Goal: Transaction & Acquisition: Purchase product/service

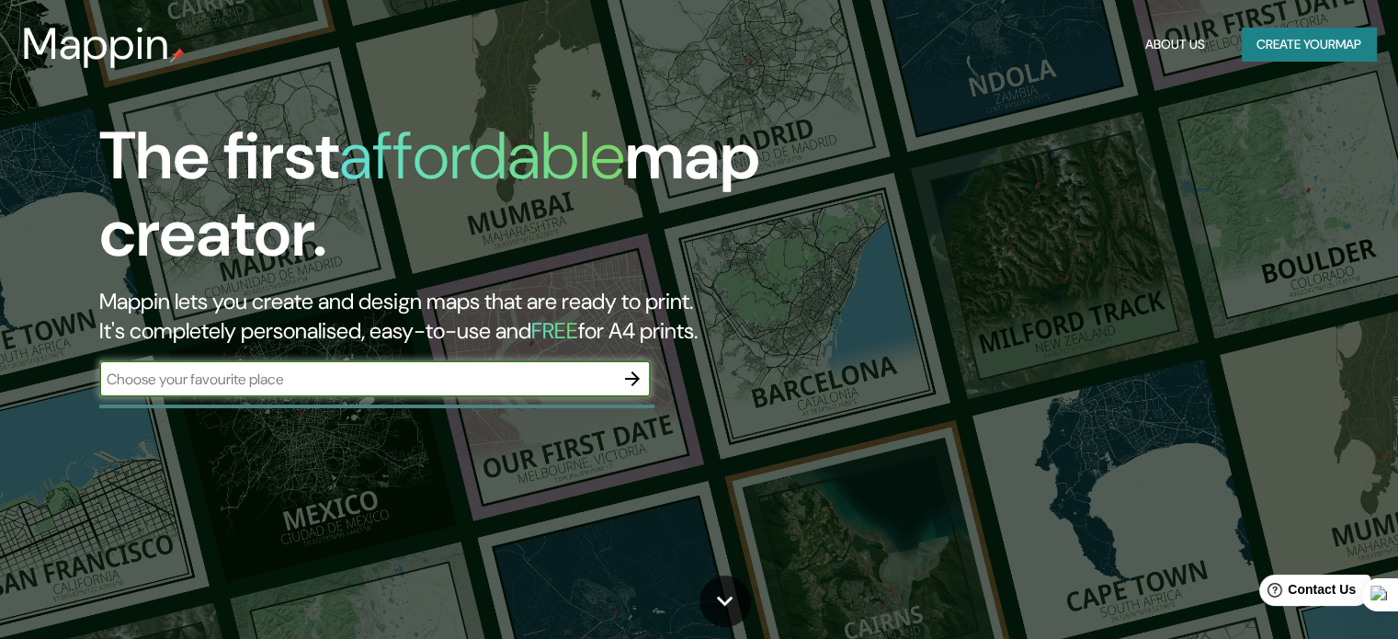
click at [1264, 44] on button "Create your map" at bounding box center [1308, 45] width 134 height 34
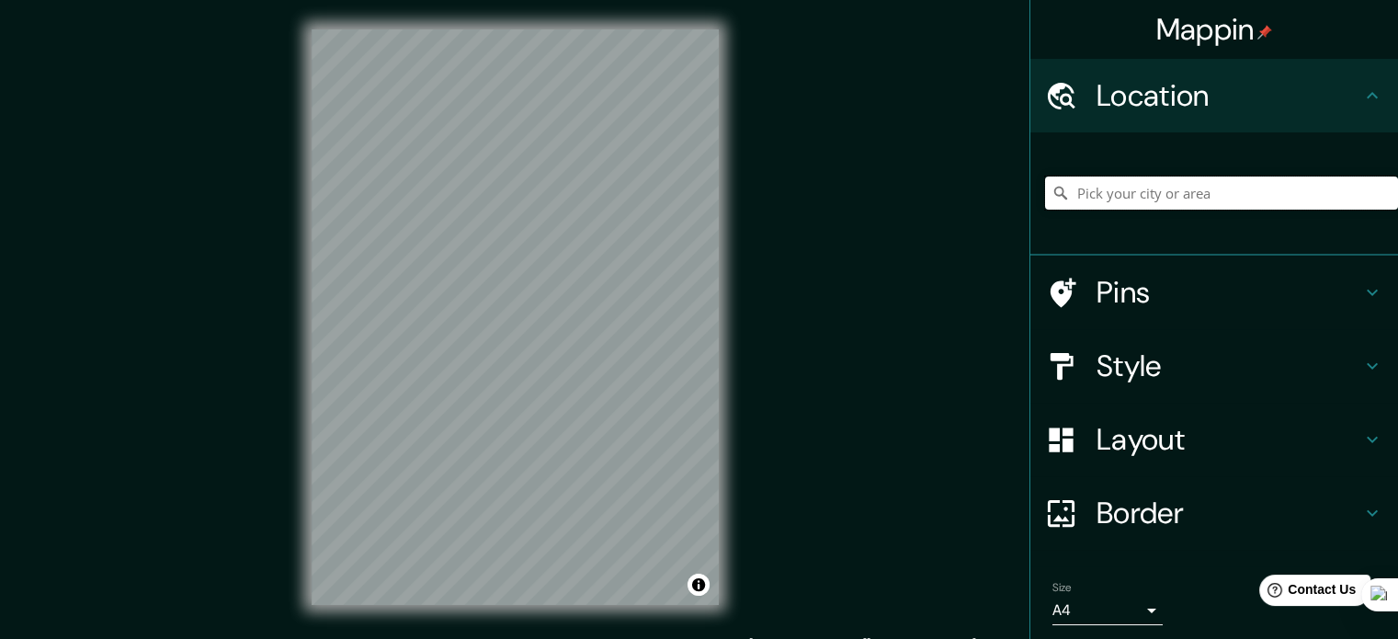
click at [1154, 191] on input "Pick your city or area" at bounding box center [1221, 192] width 353 height 33
click at [1187, 198] on input "Pick your city or area" at bounding box center [1221, 192] width 353 height 33
paste input "[GEOGRAPHIC_DATA] "[PERSON_NAME]""
type input "Paseo Peatonal Del Estado, [GEOGRAPHIC_DATA], [GEOGRAPHIC_DATA][PERSON_NAME] 28…"
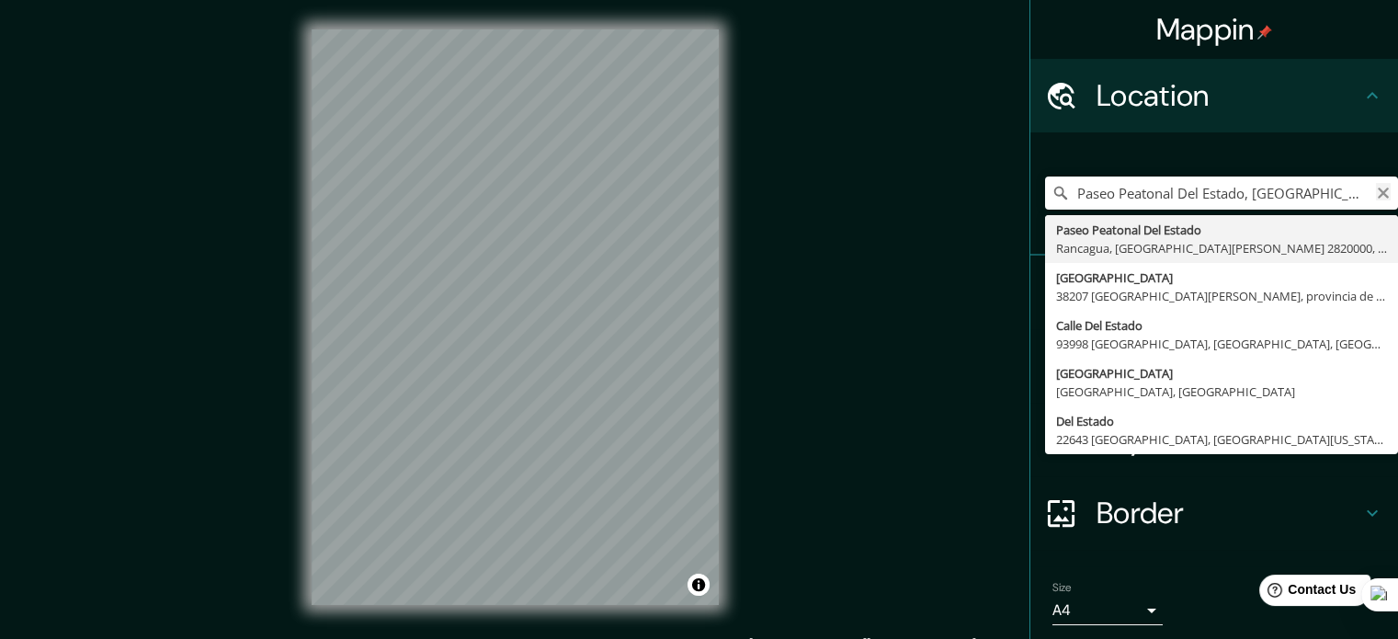
click at [1377, 190] on icon "Clear" at bounding box center [1382, 192] width 11 height 11
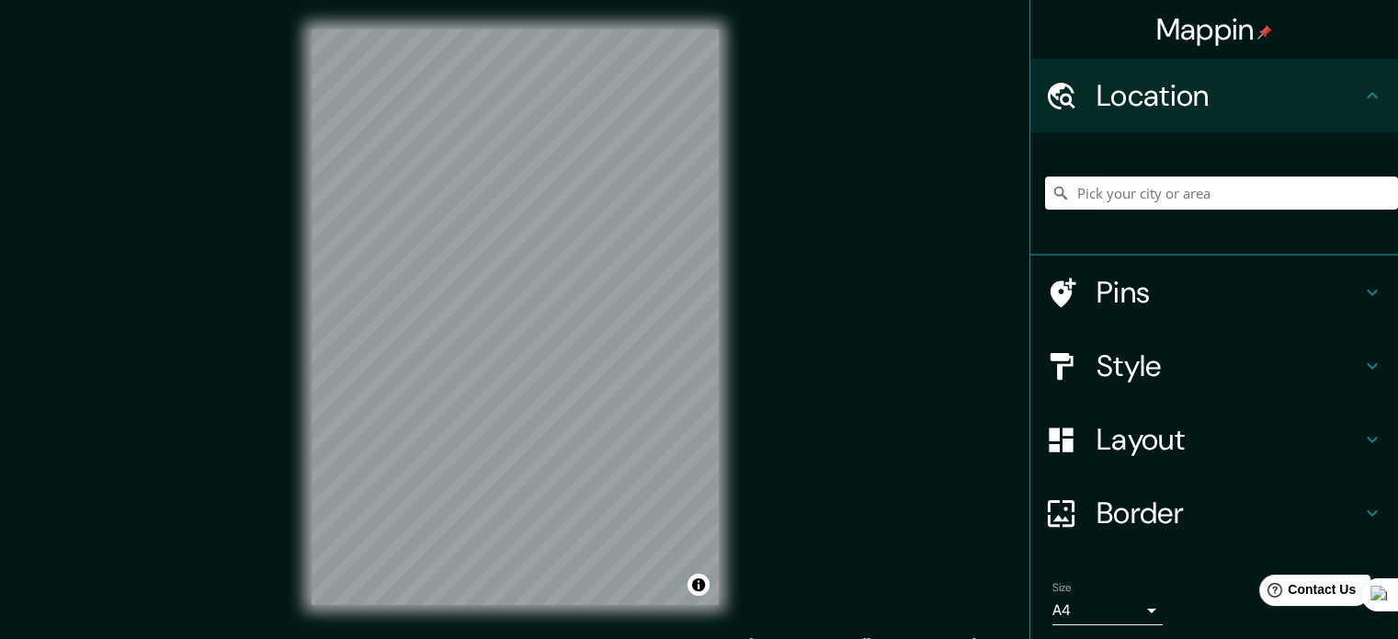
paste input "[GEOGRAPHIC_DATA] "[PERSON_NAME]""
type input "Paseo Peatonal Del Estado, [GEOGRAPHIC_DATA], [GEOGRAPHIC_DATA][PERSON_NAME] 28…"
click at [1376, 186] on icon "Clear" at bounding box center [1383, 193] width 15 height 15
paste input "[GEOGRAPHIC_DATA] "[PERSON_NAME]""
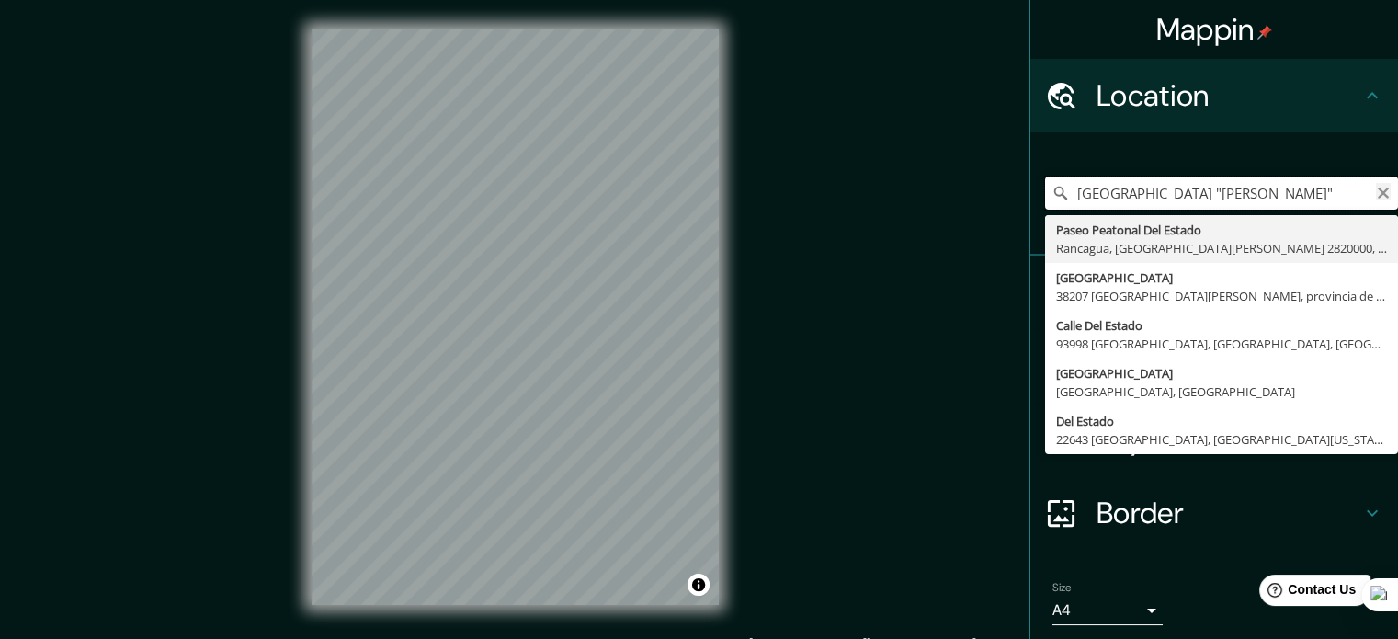
type input "[GEOGRAPHIC_DATA] "[PERSON_NAME]""
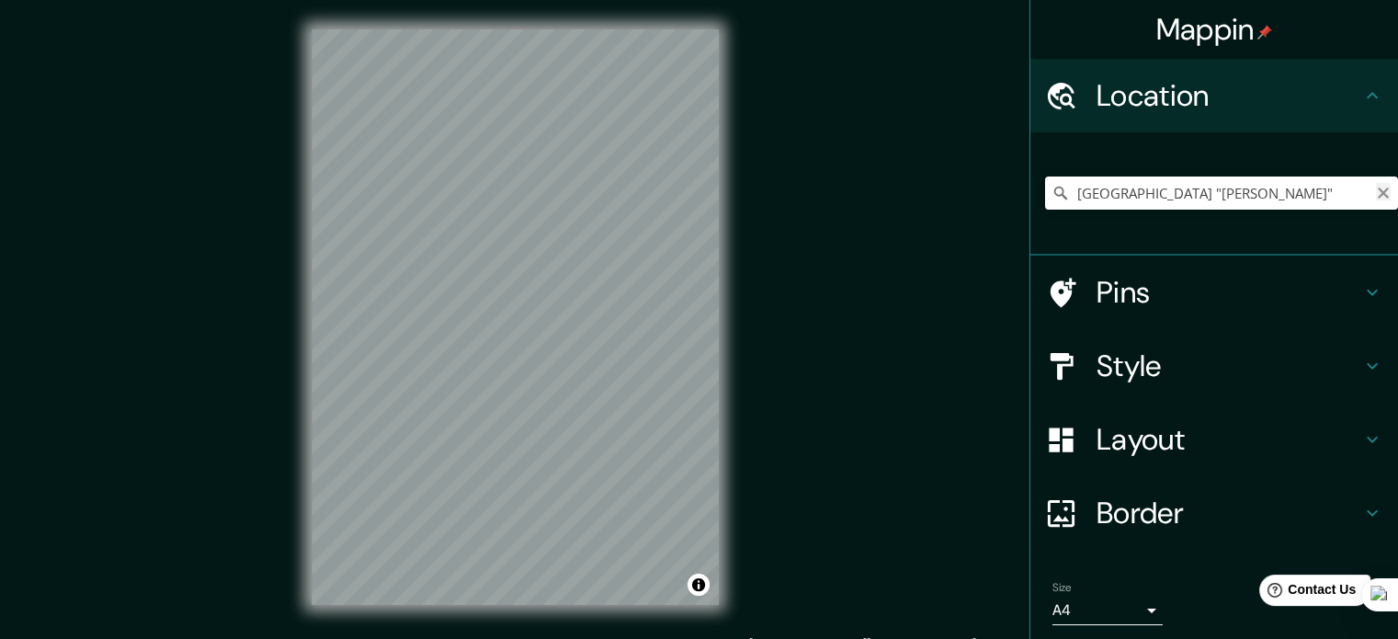
click at [1376, 187] on icon "Clear" at bounding box center [1383, 193] width 15 height 15
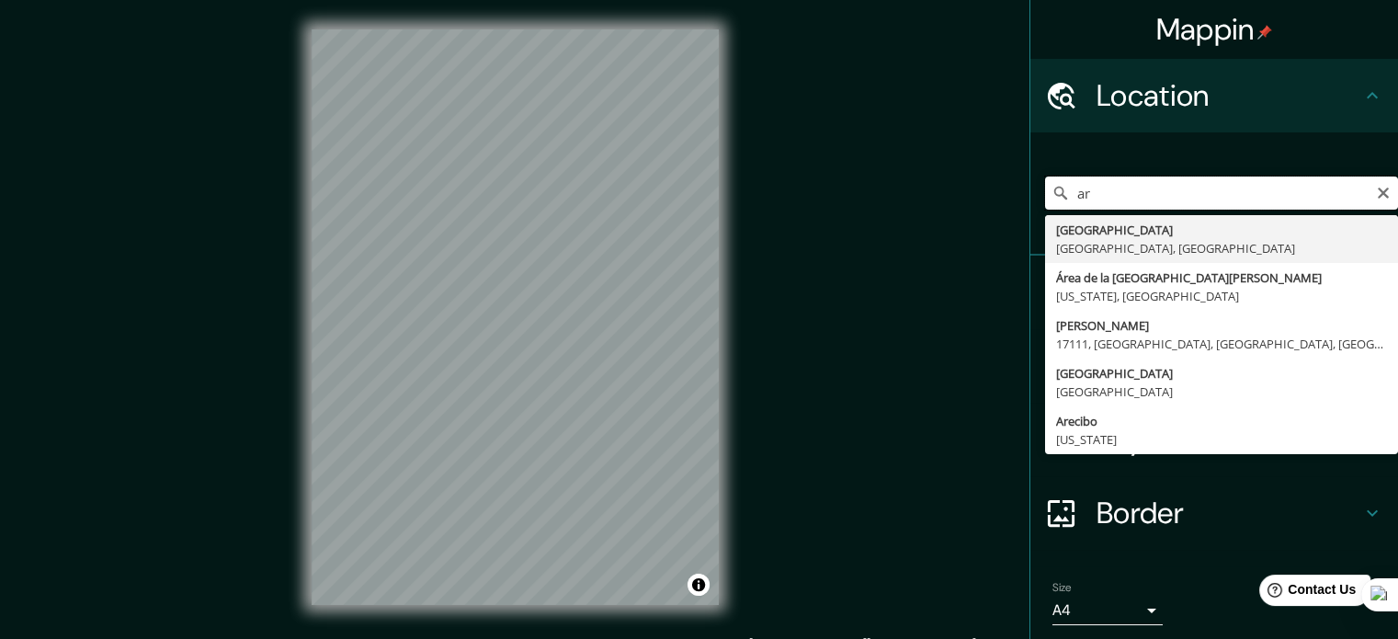
type input "a"
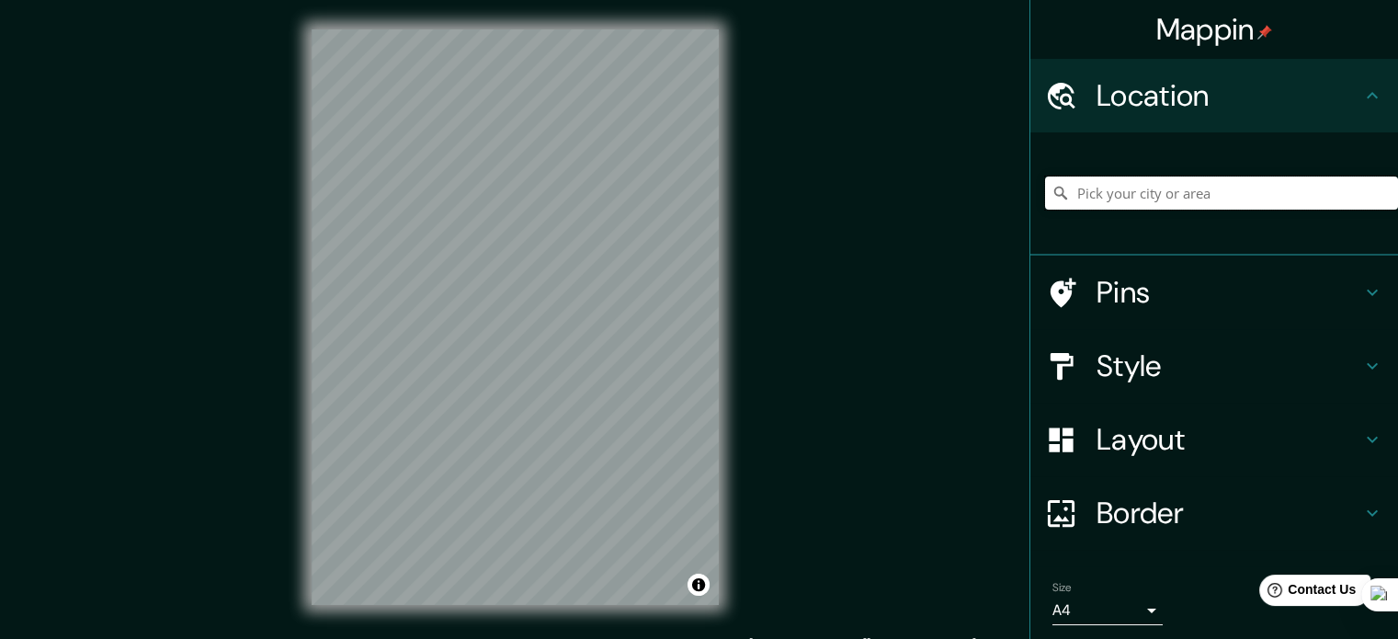
type input ","
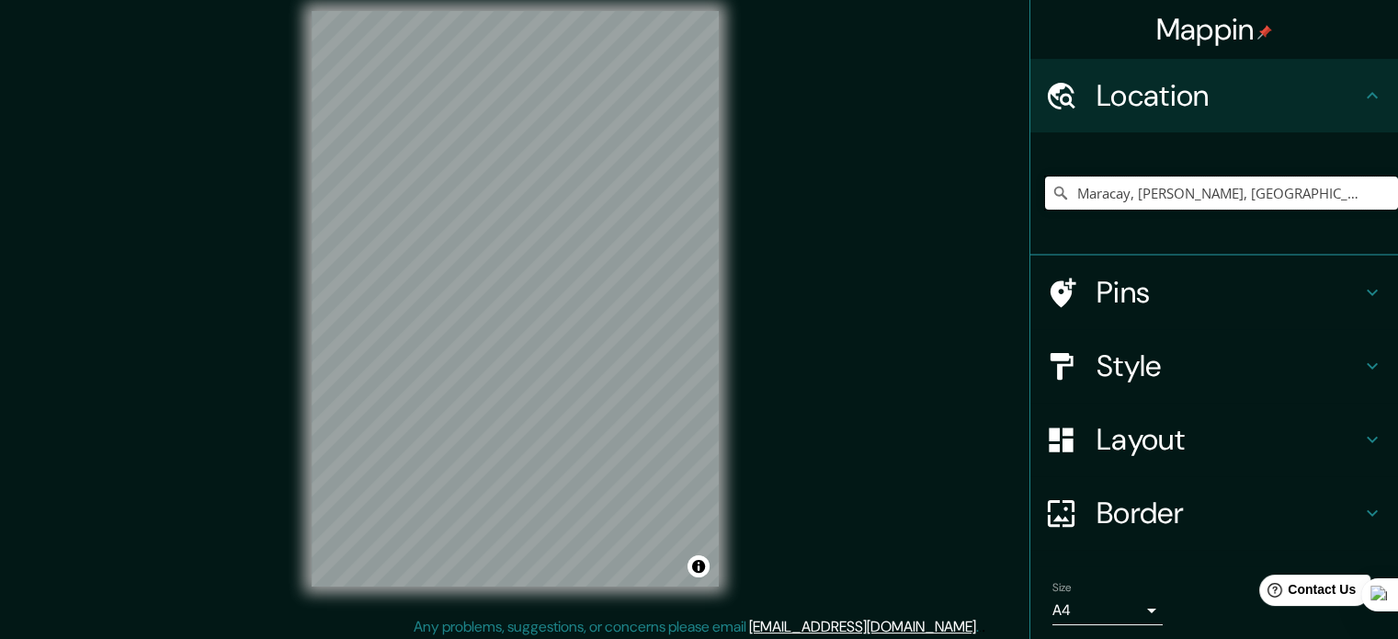
scroll to position [24, 0]
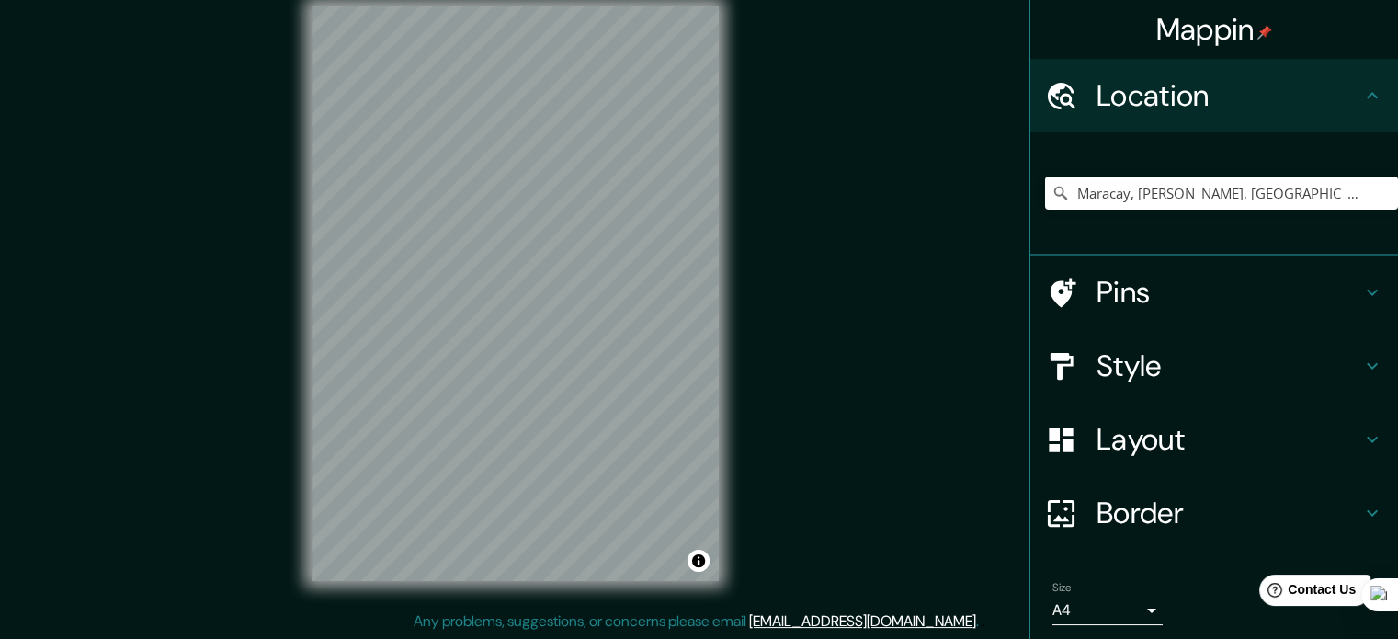
click at [1195, 302] on h4 "Pins" at bounding box center [1228, 292] width 265 height 37
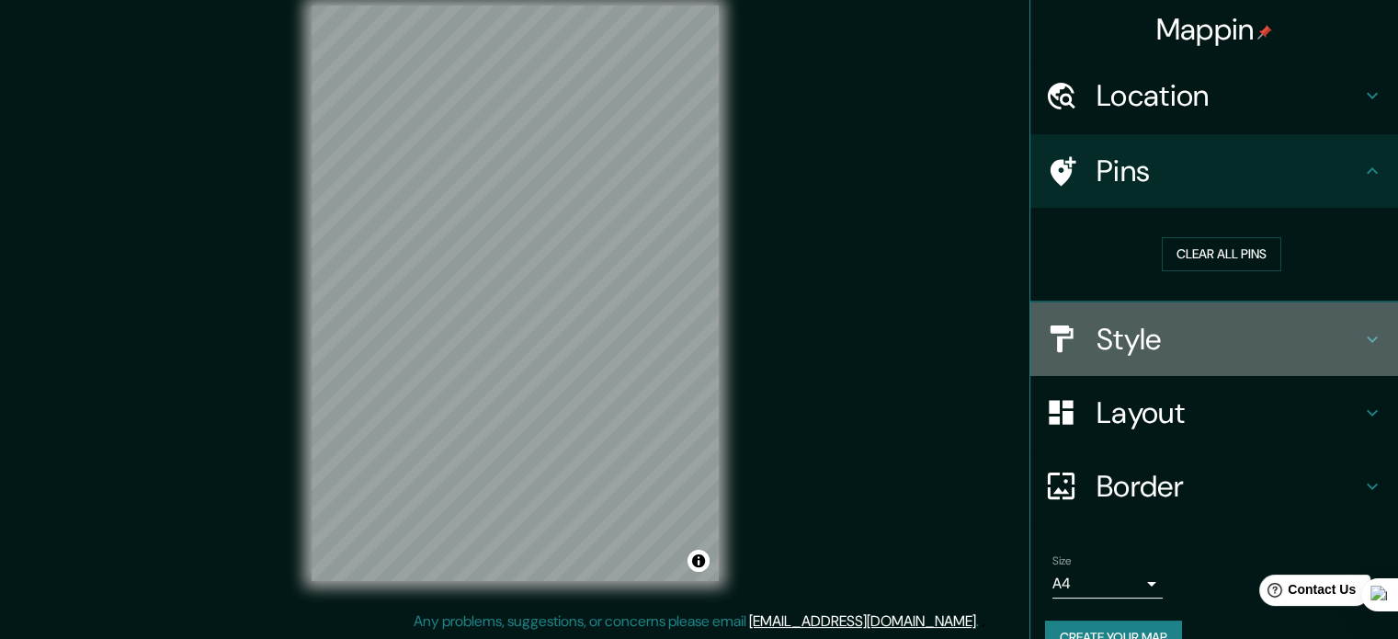
click at [1142, 332] on h4 "Style" at bounding box center [1228, 339] width 265 height 37
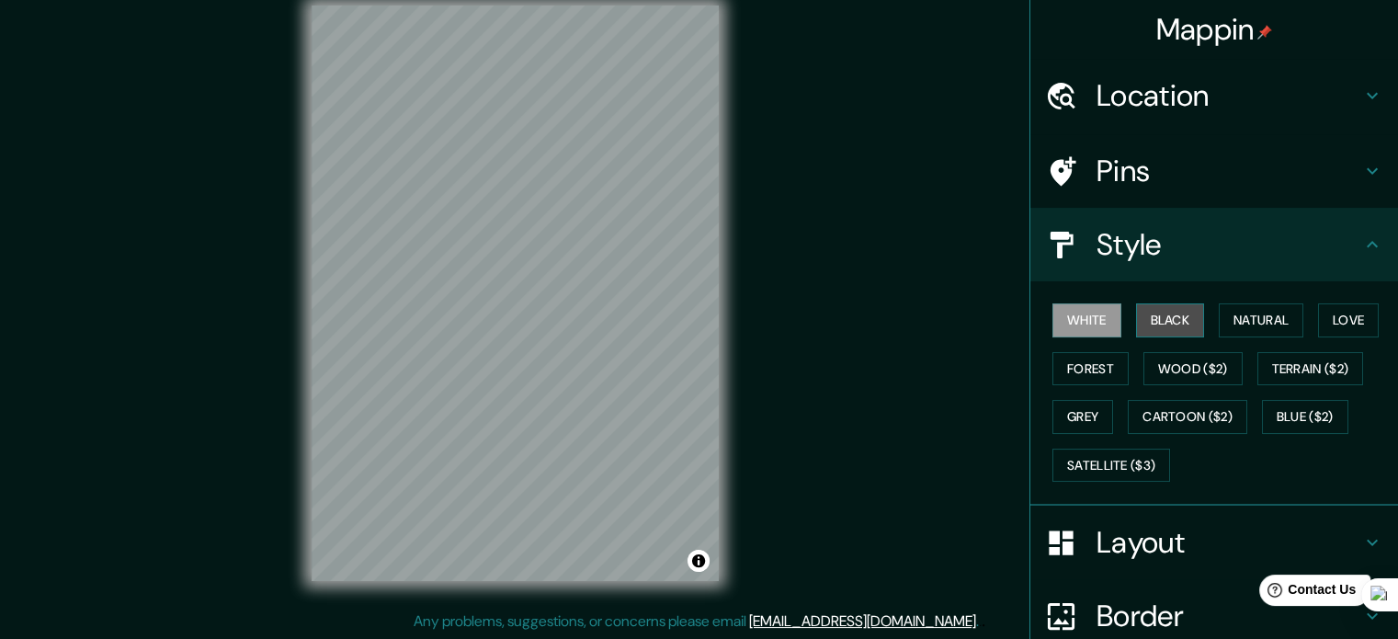
click at [1172, 303] on button "Black" at bounding box center [1170, 320] width 69 height 34
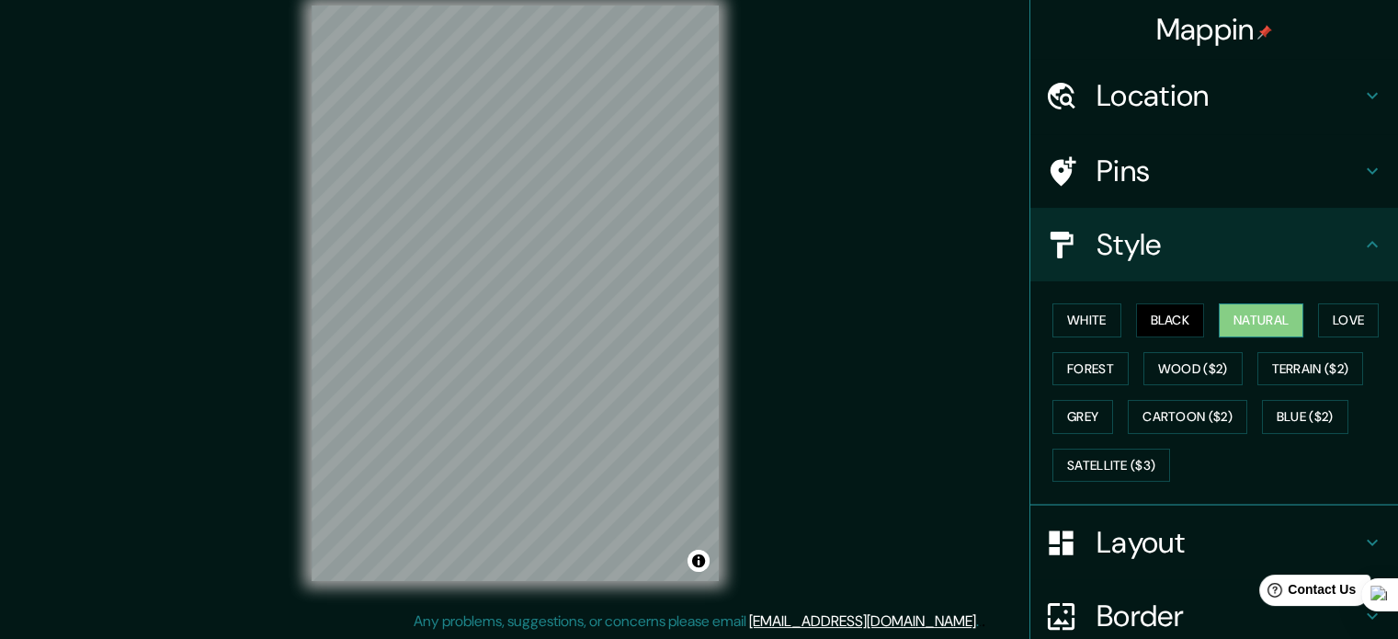
click at [1253, 326] on button "Natural" at bounding box center [1260, 320] width 85 height 34
click at [1083, 321] on button "White" at bounding box center [1086, 320] width 69 height 34
click at [1273, 321] on button "Natural" at bounding box center [1260, 320] width 85 height 34
click at [1358, 326] on button "Love" at bounding box center [1348, 320] width 61 height 34
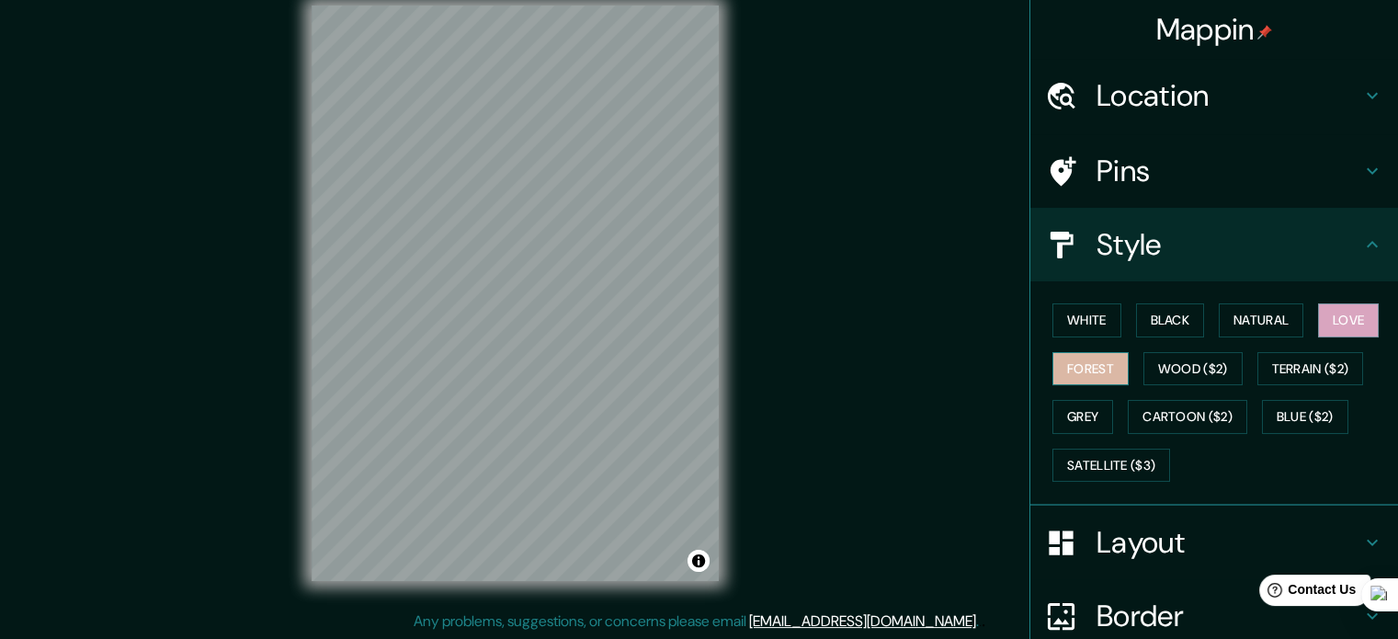
click at [1059, 372] on button "Forest" at bounding box center [1090, 369] width 76 height 34
click at [1208, 362] on button "Wood ($2)" at bounding box center [1192, 369] width 99 height 34
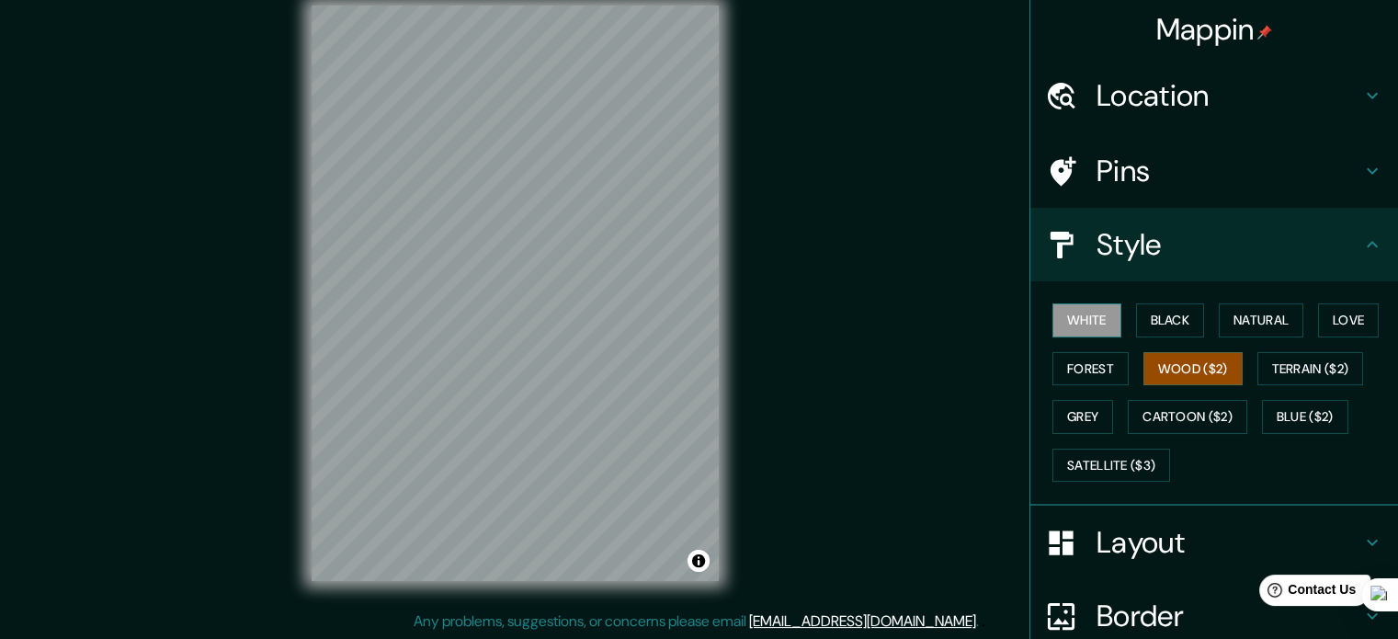
click at [1093, 331] on button "White" at bounding box center [1086, 320] width 69 height 34
click at [1187, 119] on div "Location" at bounding box center [1214, 96] width 368 height 74
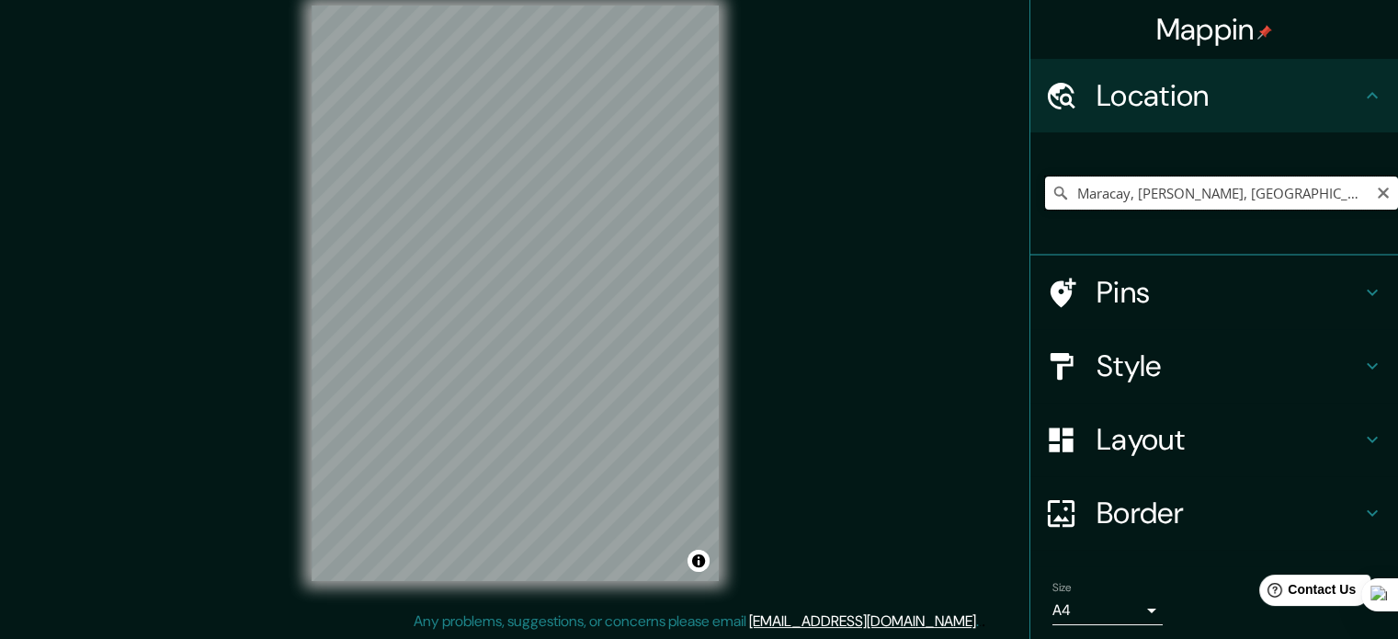
drag, startPoint x: 1183, startPoint y: 198, endPoint x: 1121, endPoint y: 195, distance: 61.7
click at [1121, 195] on input "Maracay, [PERSON_NAME], [GEOGRAPHIC_DATA], [GEOGRAPHIC_DATA]" at bounding box center [1221, 192] width 353 height 33
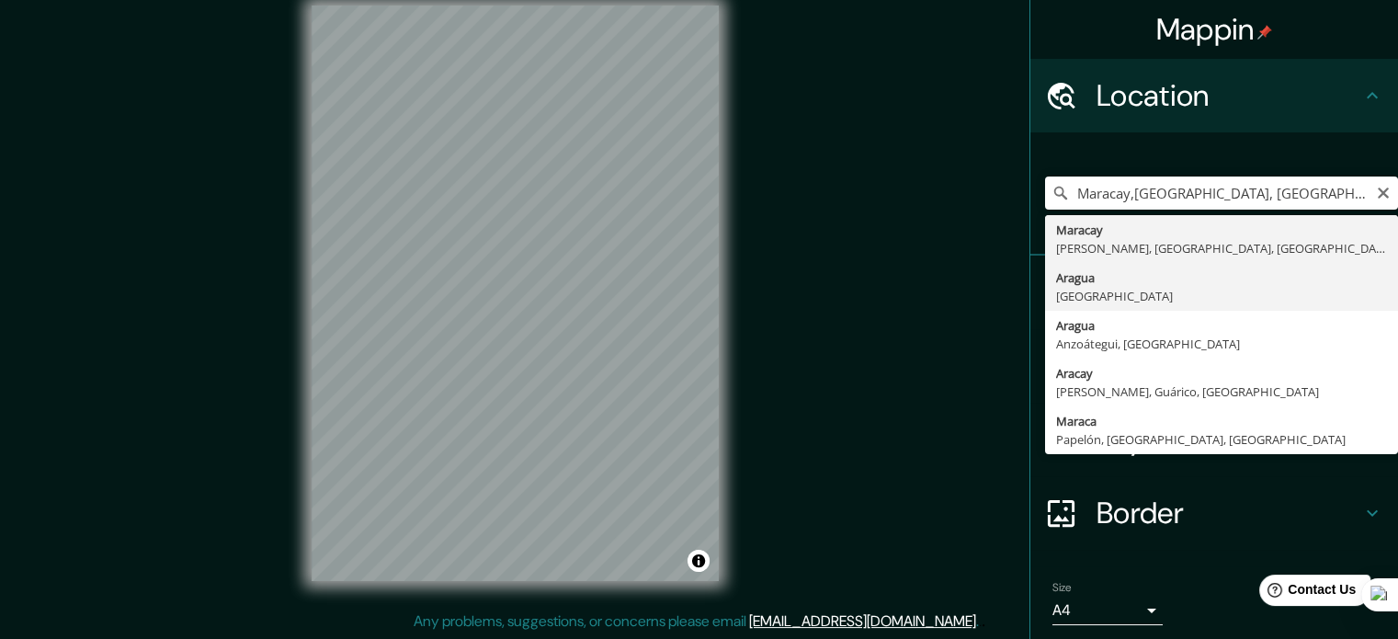
type input "[GEOGRAPHIC_DATA], [GEOGRAPHIC_DATA]"
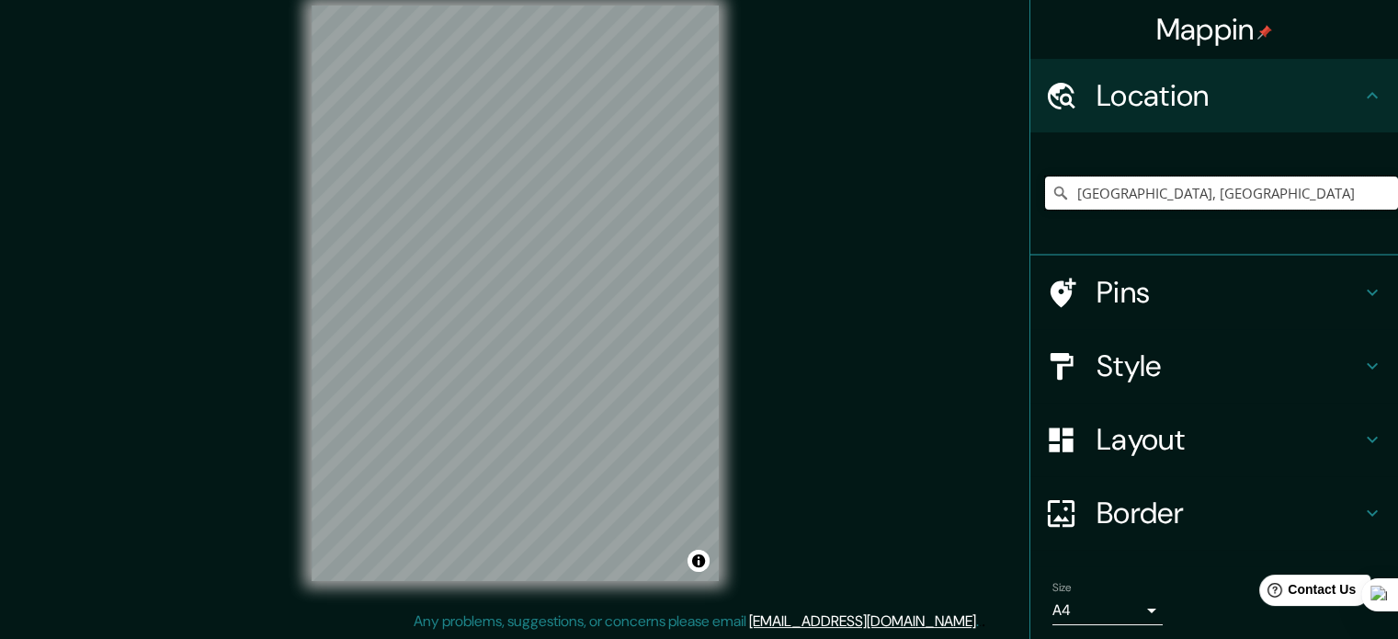
scroll to position [0, 0]
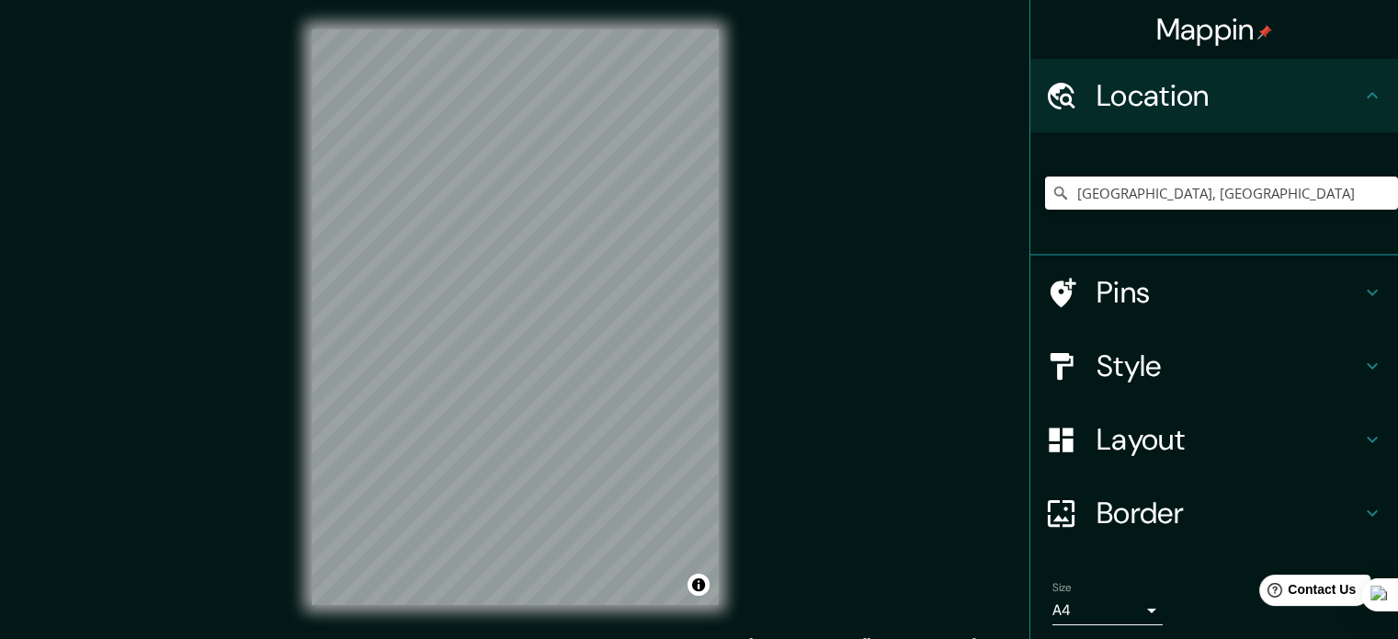
click at [265, 359] on div "Mappin Location [GEOGRAPHIC_DATA], [GEOGRAPHIC_DATA] Pins Style Layout Border C…" at bounding box center [699, 331] width 1398 height 663
click at [593, 417] on div "© Mapbox © OpenStreetMap Improve this map" at bounding box center [515, 317] width 466 height 634
click at [1107, 374] on h4 "Style" at bounding box center [1228, 365] width 265 height 37
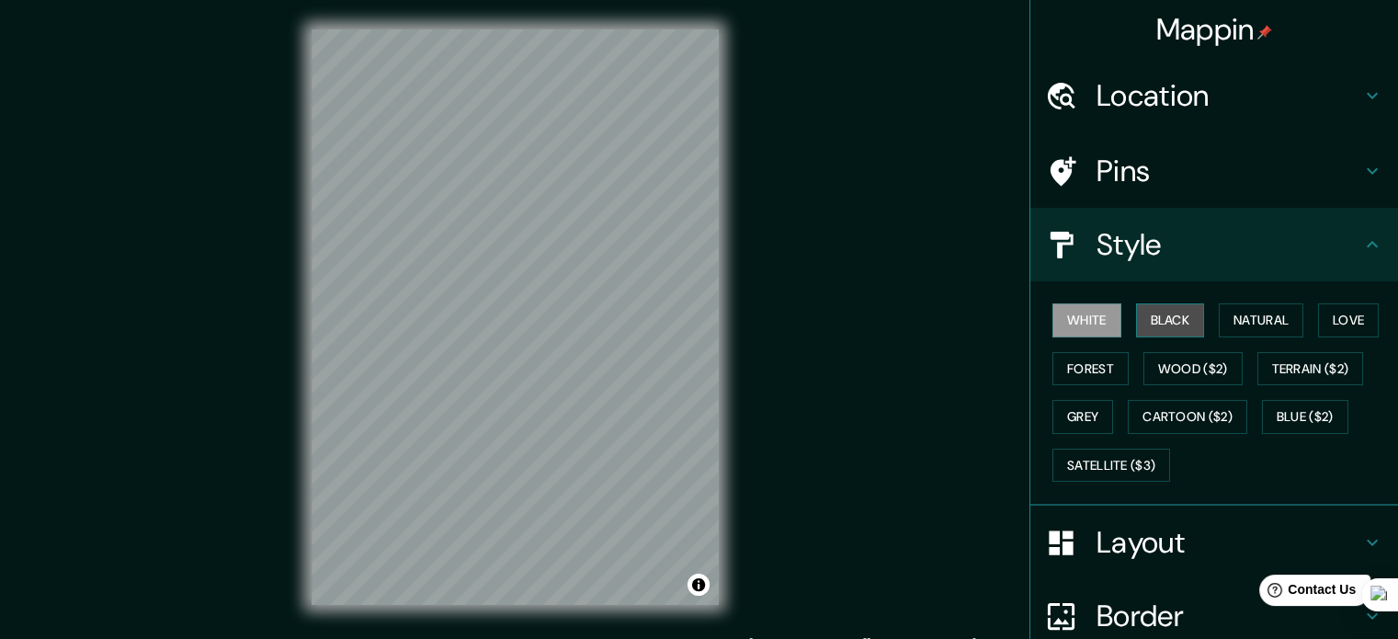
click at [1175, 317] on button "Black" at bounding box center [1170, 320] width 69 height 34
click at [1123, 481] on div "White Black Natural Love Forest Wood ($2) Terrain ($2) Grey Cartoon ($2) Blue (…" at bounding box center [1221, 392] width 353 height 193
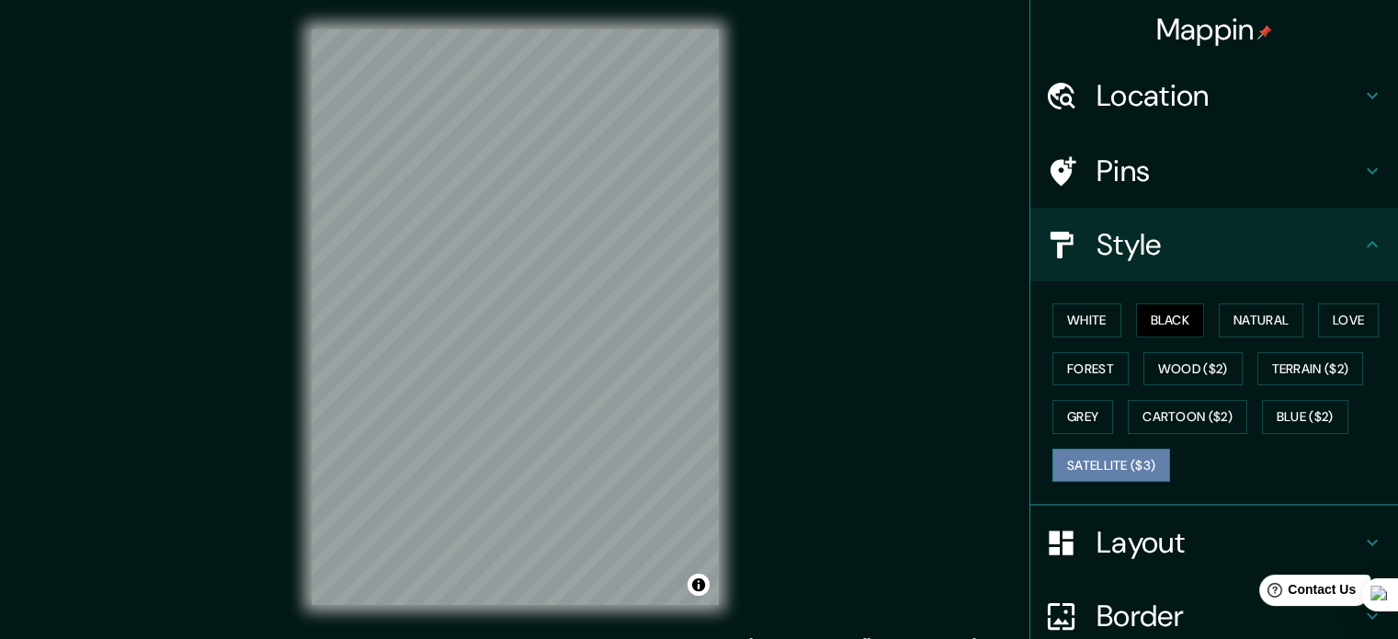
click at [1123, 472] on button "Satellite ($3)" at bounding box center [1111, 465] width 118 height 34
click at [303, 319] on div "© Mapbox © OpenStreetMap Improve this map © Maxar" at bounding box center [515, 317] width 466 height 634
